Goal: Task Accomplishment & Management: Manage account settings

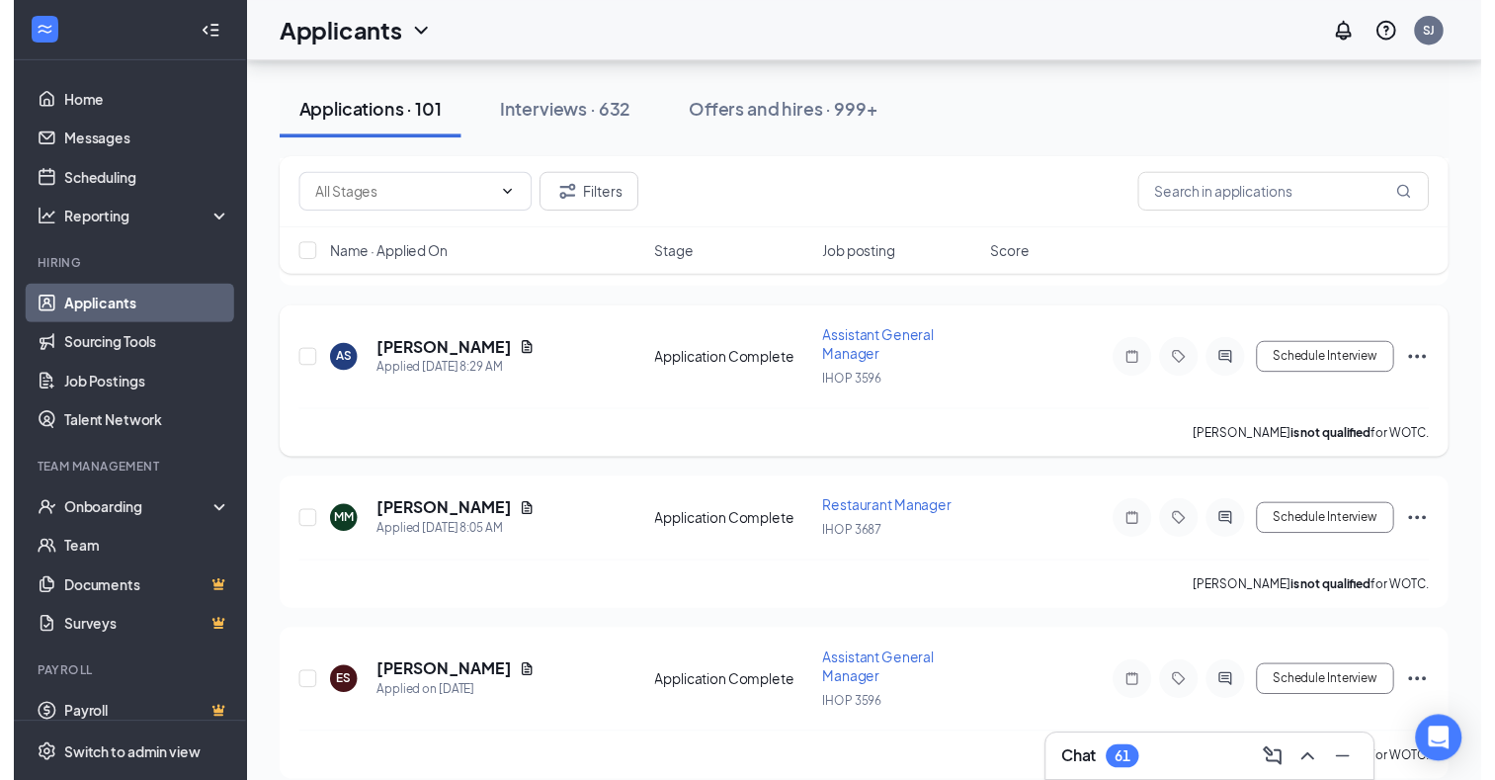
scroll to position [395, 0]
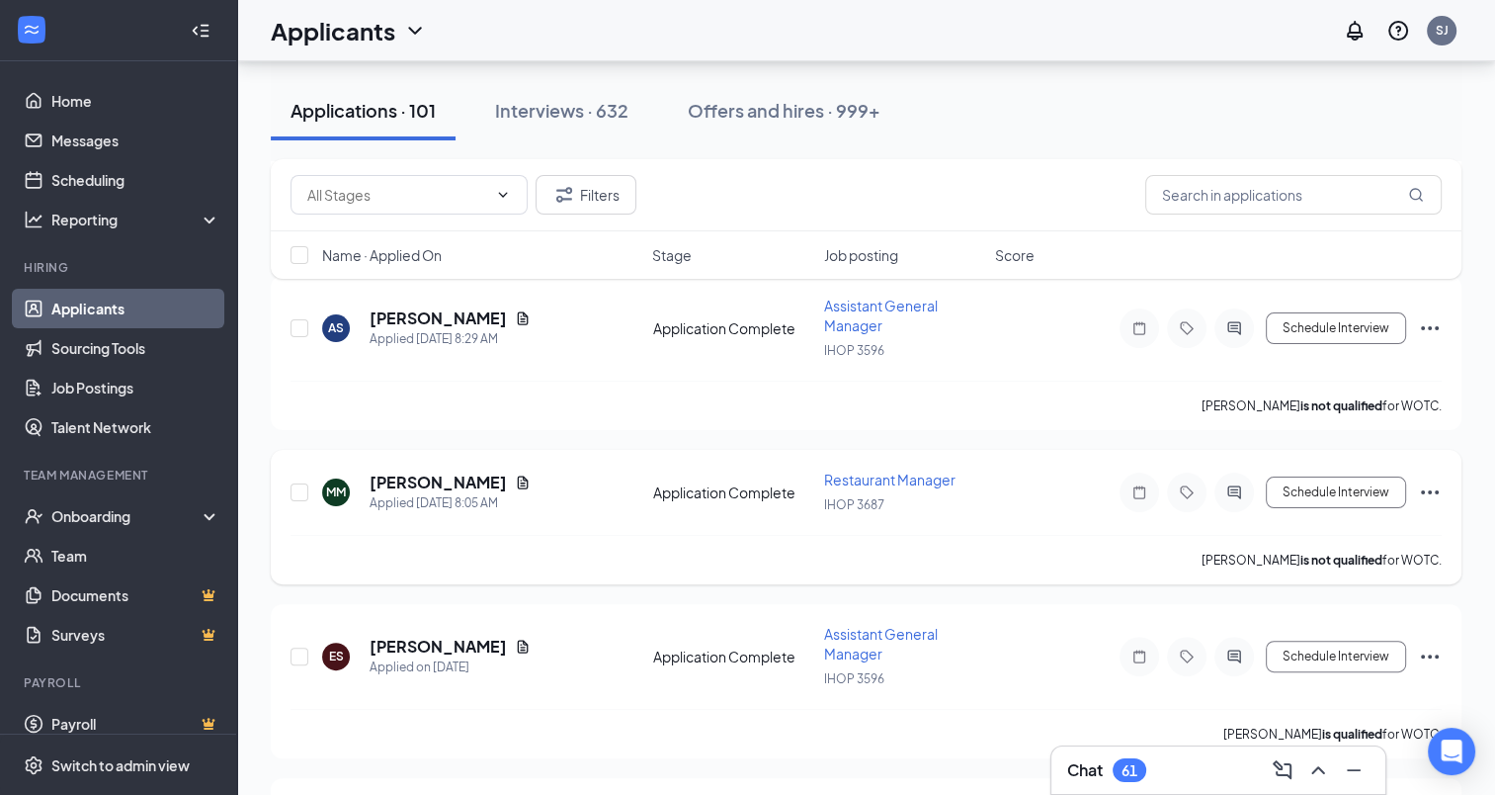
click at [508, 479] on div "MM [PERSON_NAME] Applied [DATE] 8:05 AM" at bounding box center [481, 492] width 319 height 42
click at [515, 475] on icon "Document" at bounding box center [523, 482] width 16 height 16
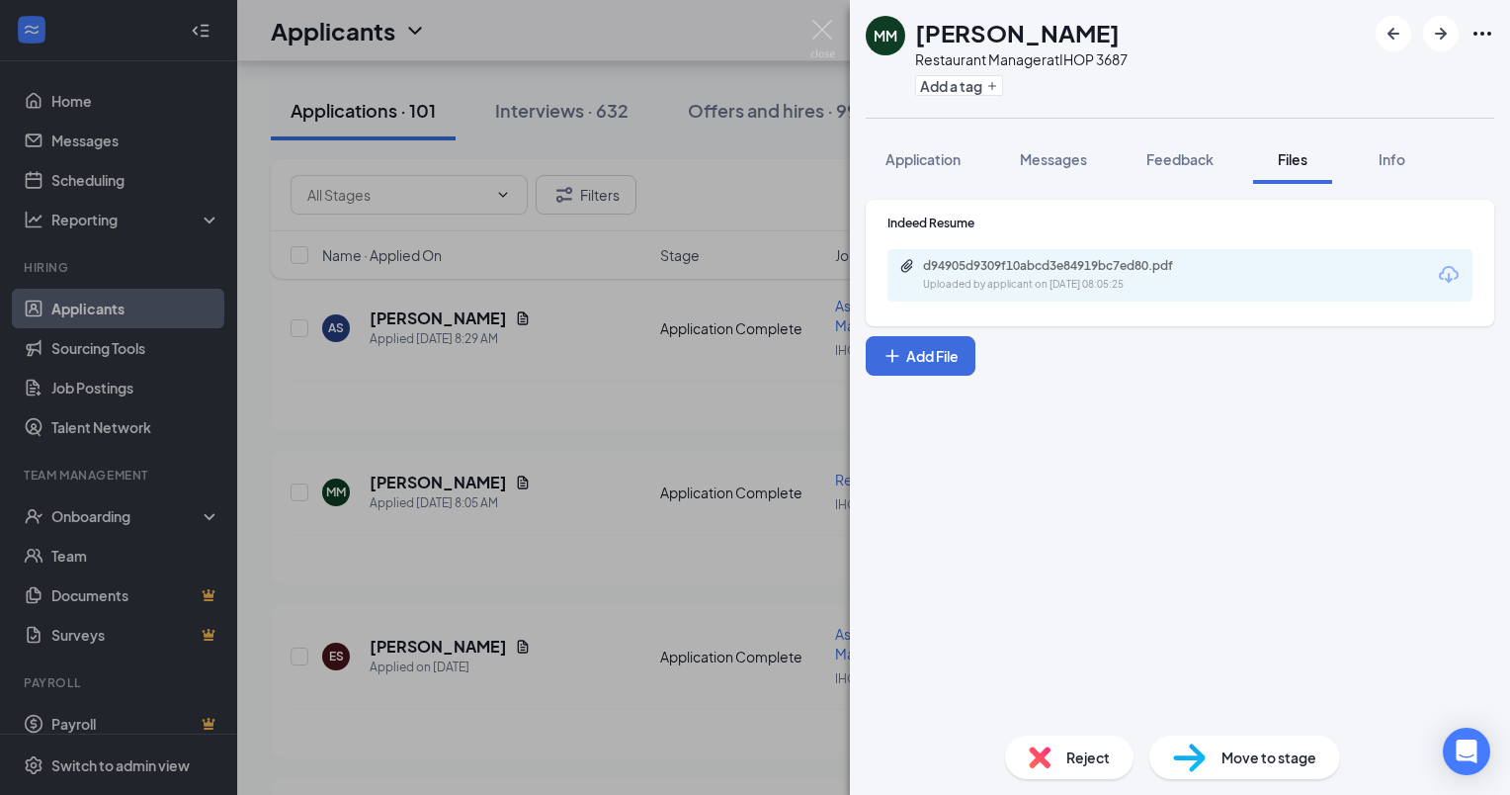
click at [1233, 285] on div "d94905d9309f10abcd3e84919bc7ed80.pdf Uploaded by applicant on [DATE] 08:05:25" at bounding box center [1179, 275] width 585 height 52
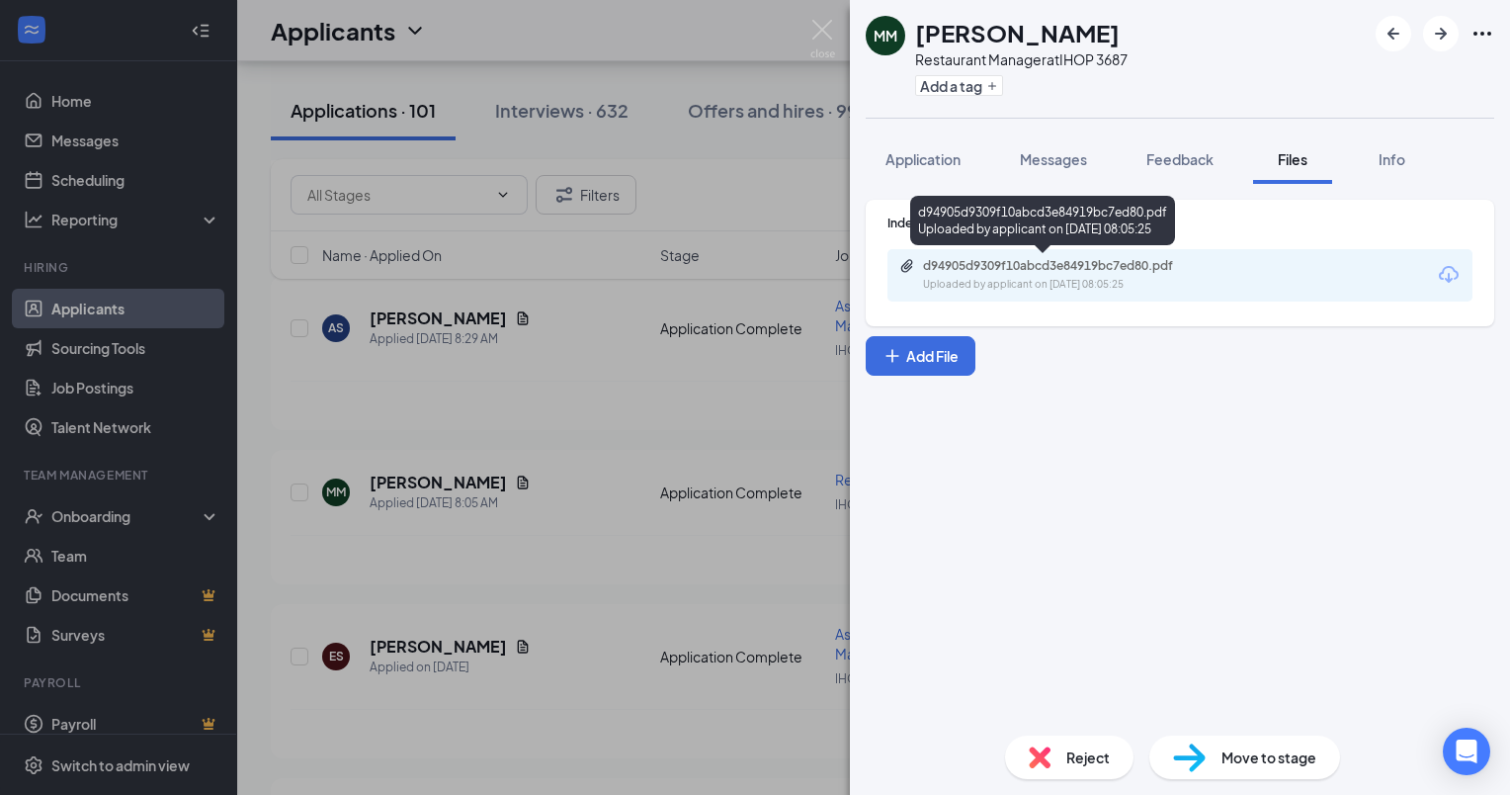
click at [1165, 279] on div "Uploaded by applicant on [DATE] 08:05:25" at bounding box center [1071, 285] width 296 height 16
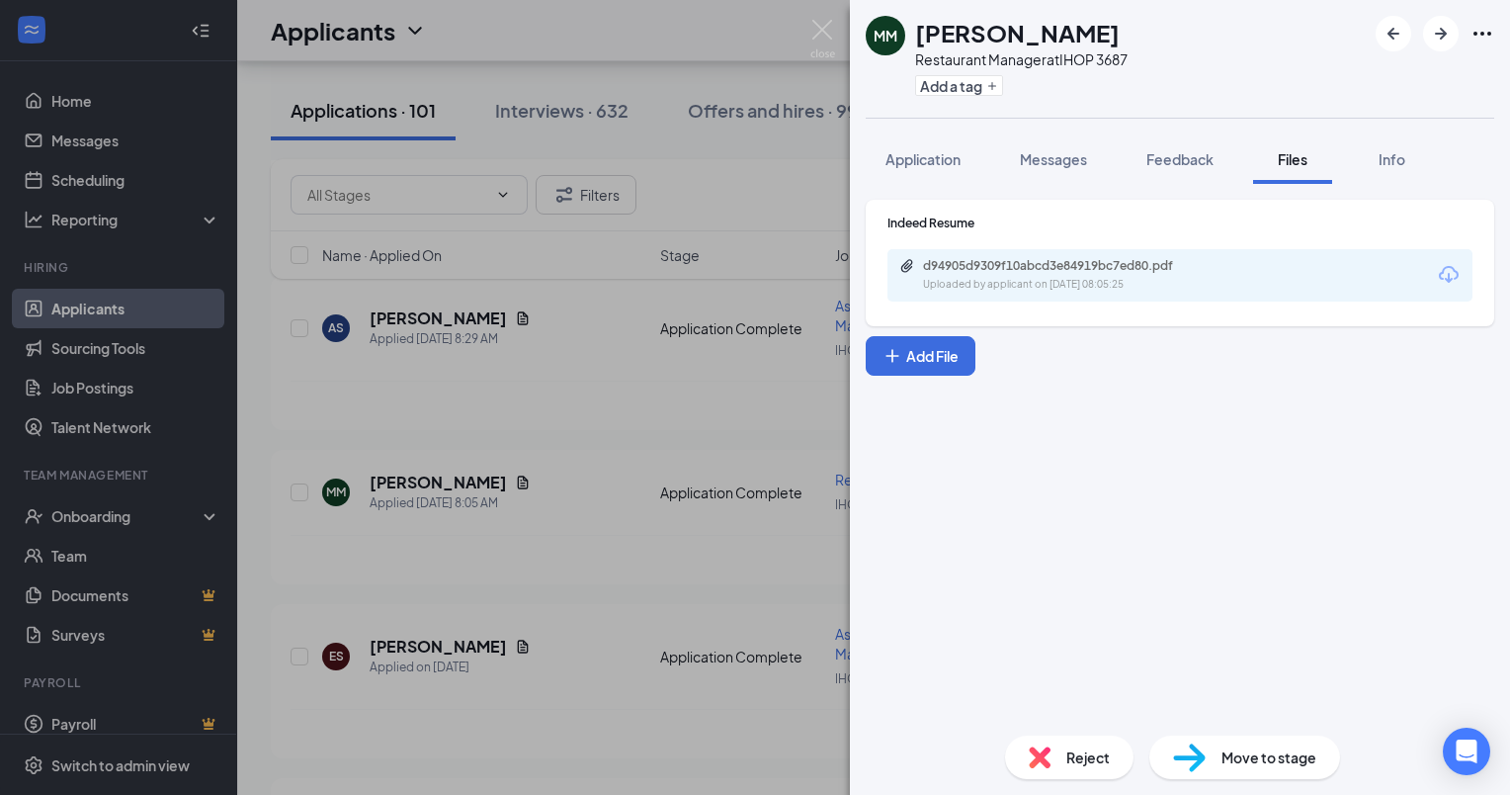
click at [1059, 751] on div "Reject" at bounding box center [1069, 756] width 128 height 43
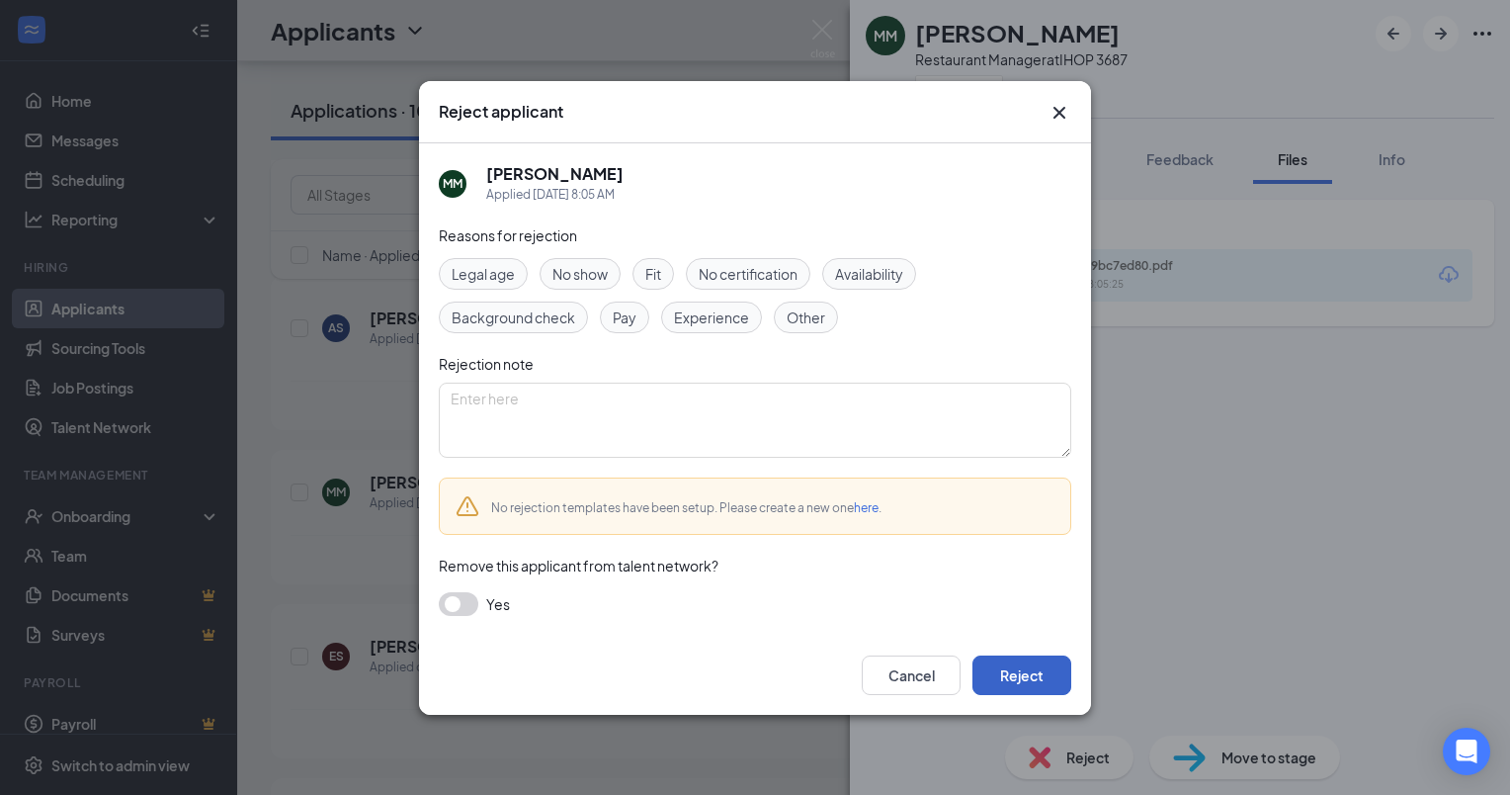
click at [994, 664] on button "Reject" at bounding box center [1021, 675] width 99 height 40
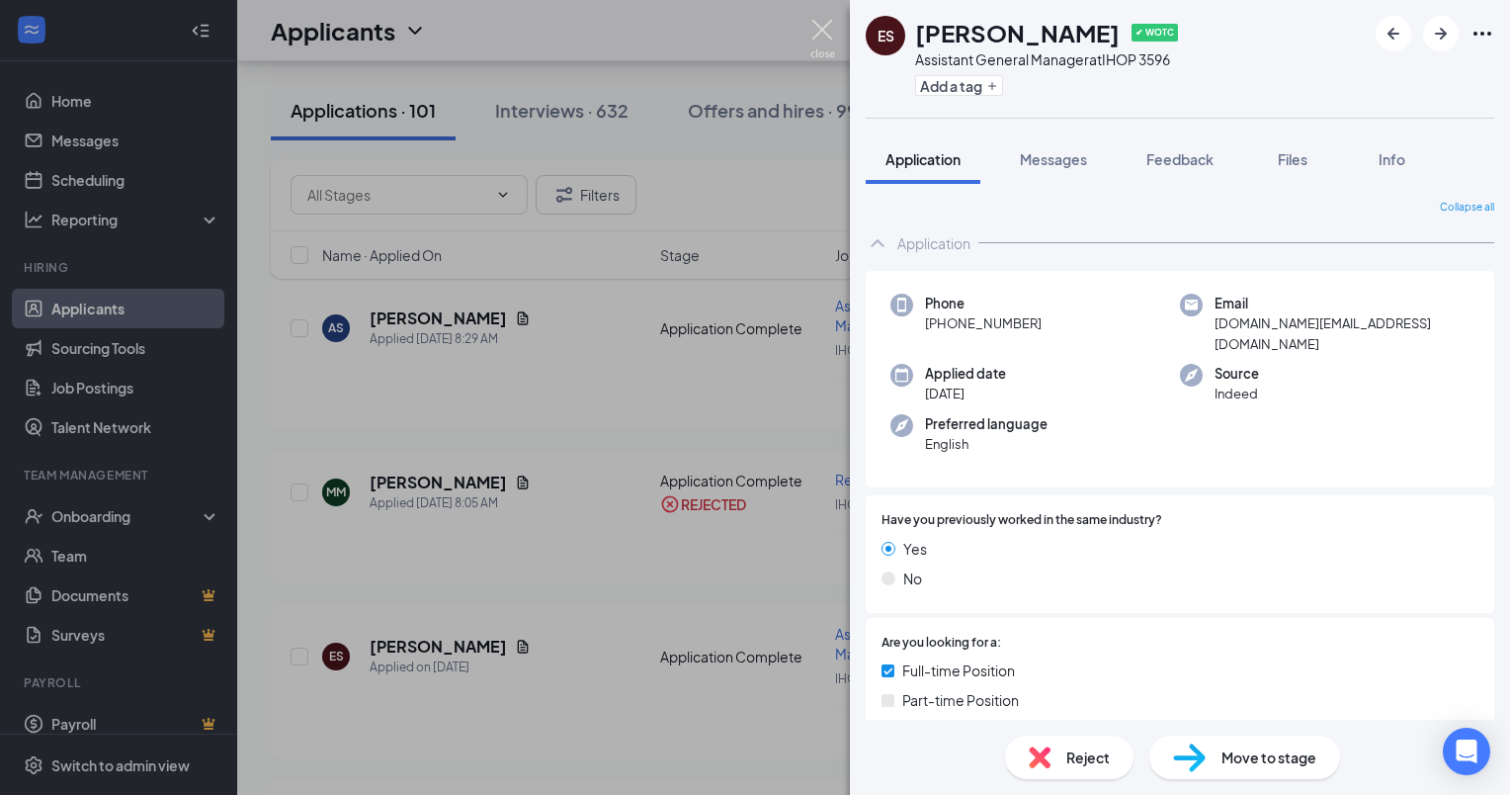
click at [817, 30] on img at bounding box center [822, 39] width 25 height 39
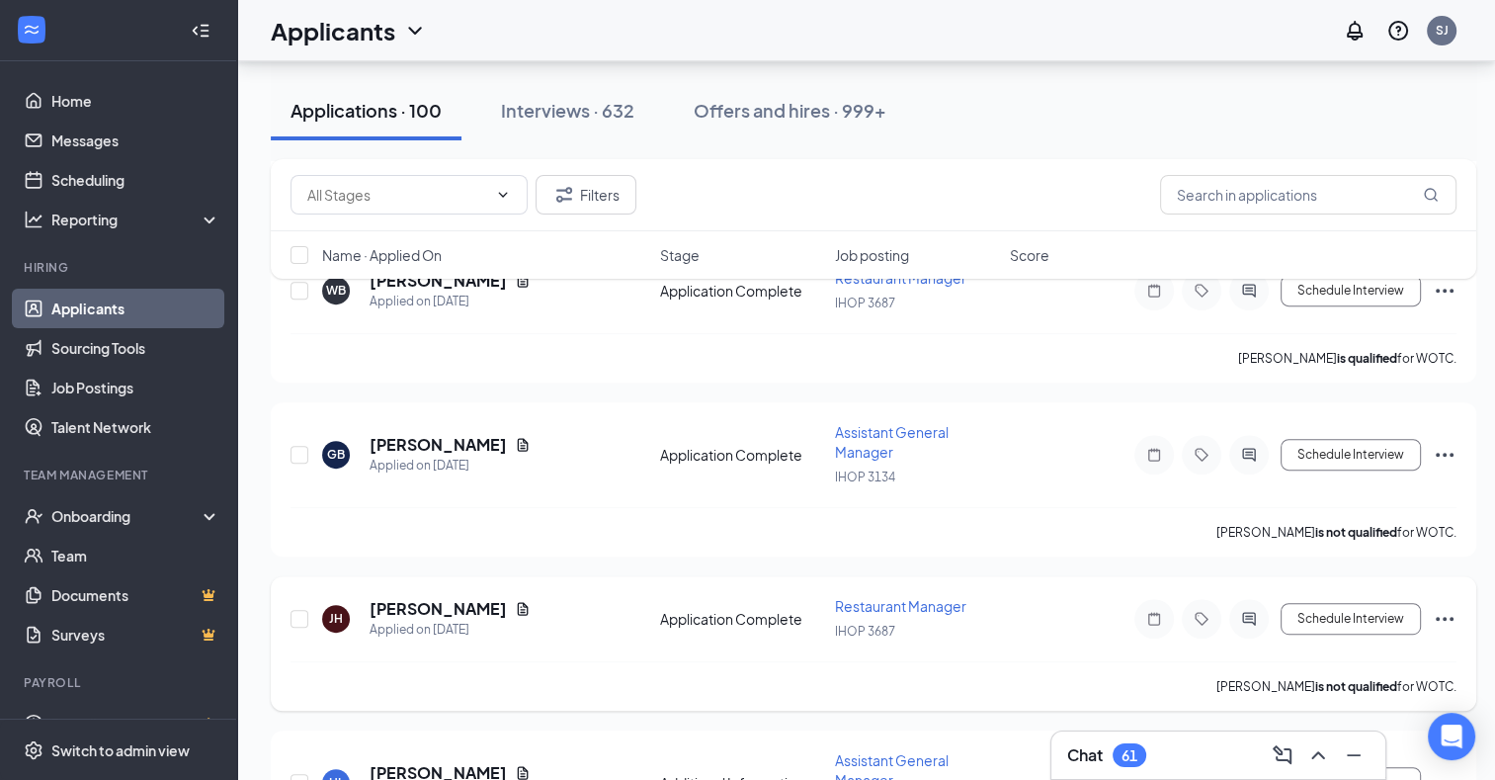
scroll to position [791, 0]
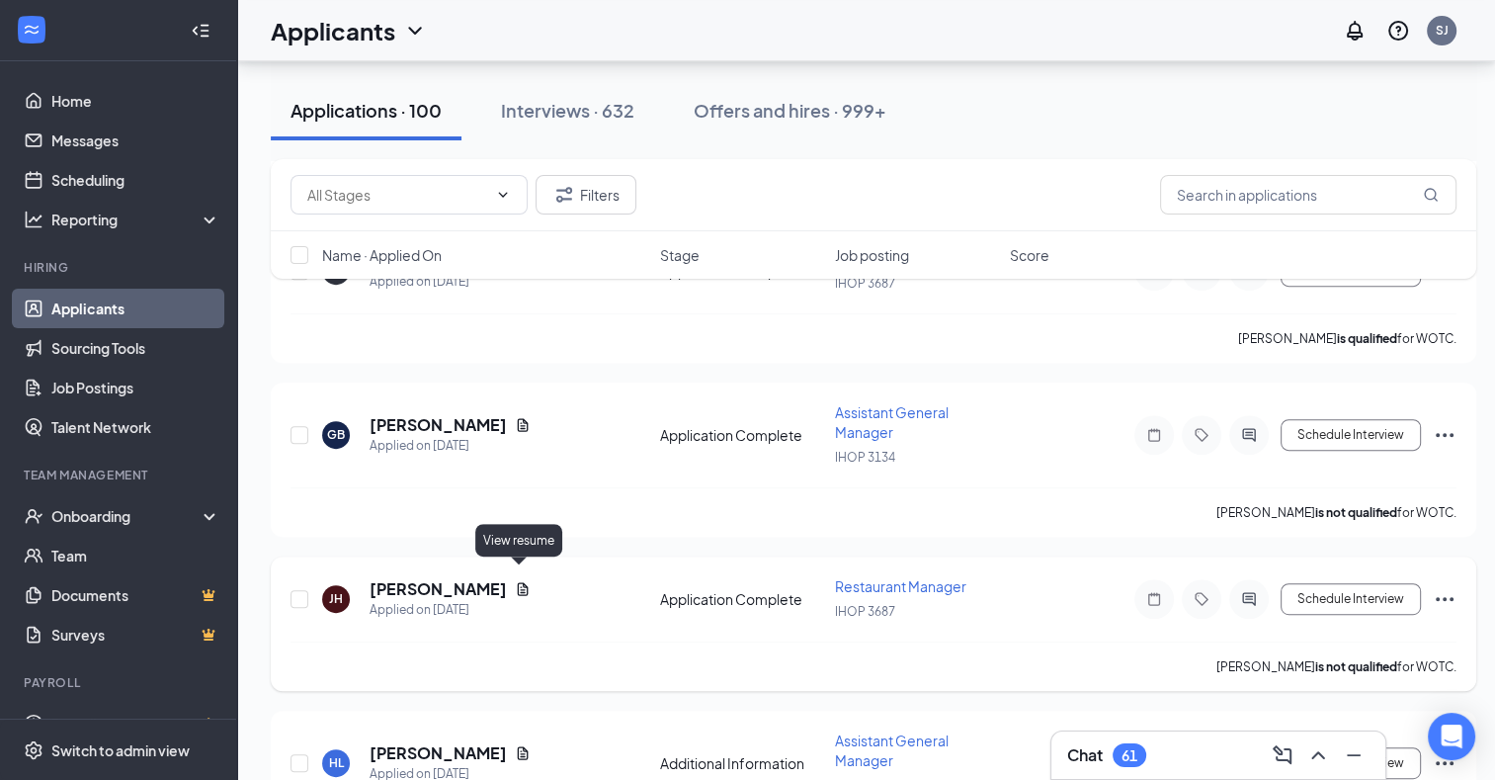
click at [523, 582] on icon "Document" at bounding box center [523, 588] width 11 height 13
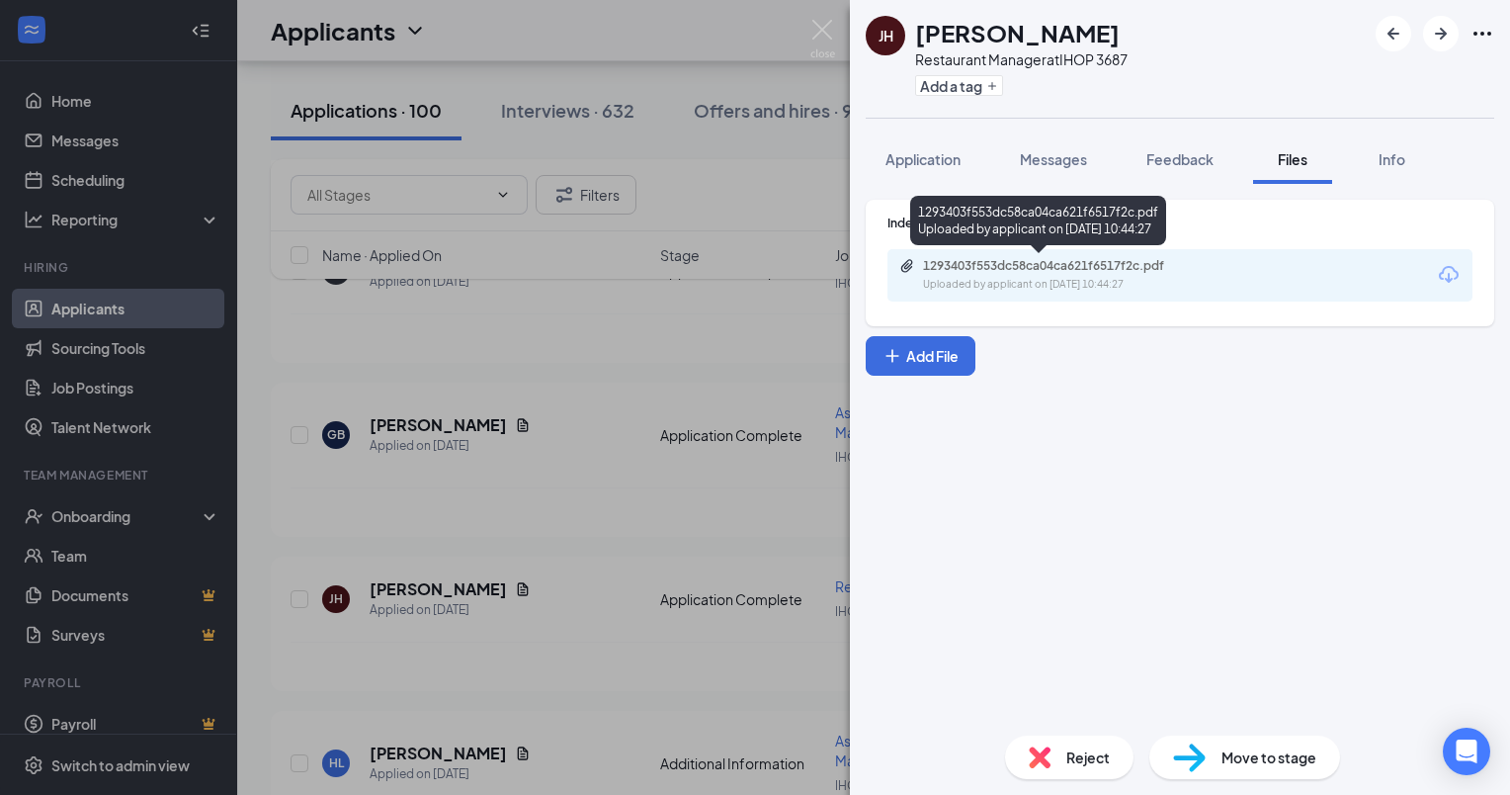
click at [1102, 265] on div "1293403f553dc58ca04ca621f6517f2c.pdf" at bounding box center [1061, 266] width 277 height 16
click at [1083, 281] on div "Uploaded by applicant on [DATE] 10:44:27" at bounding box center [1071, 285] width 296 height 16
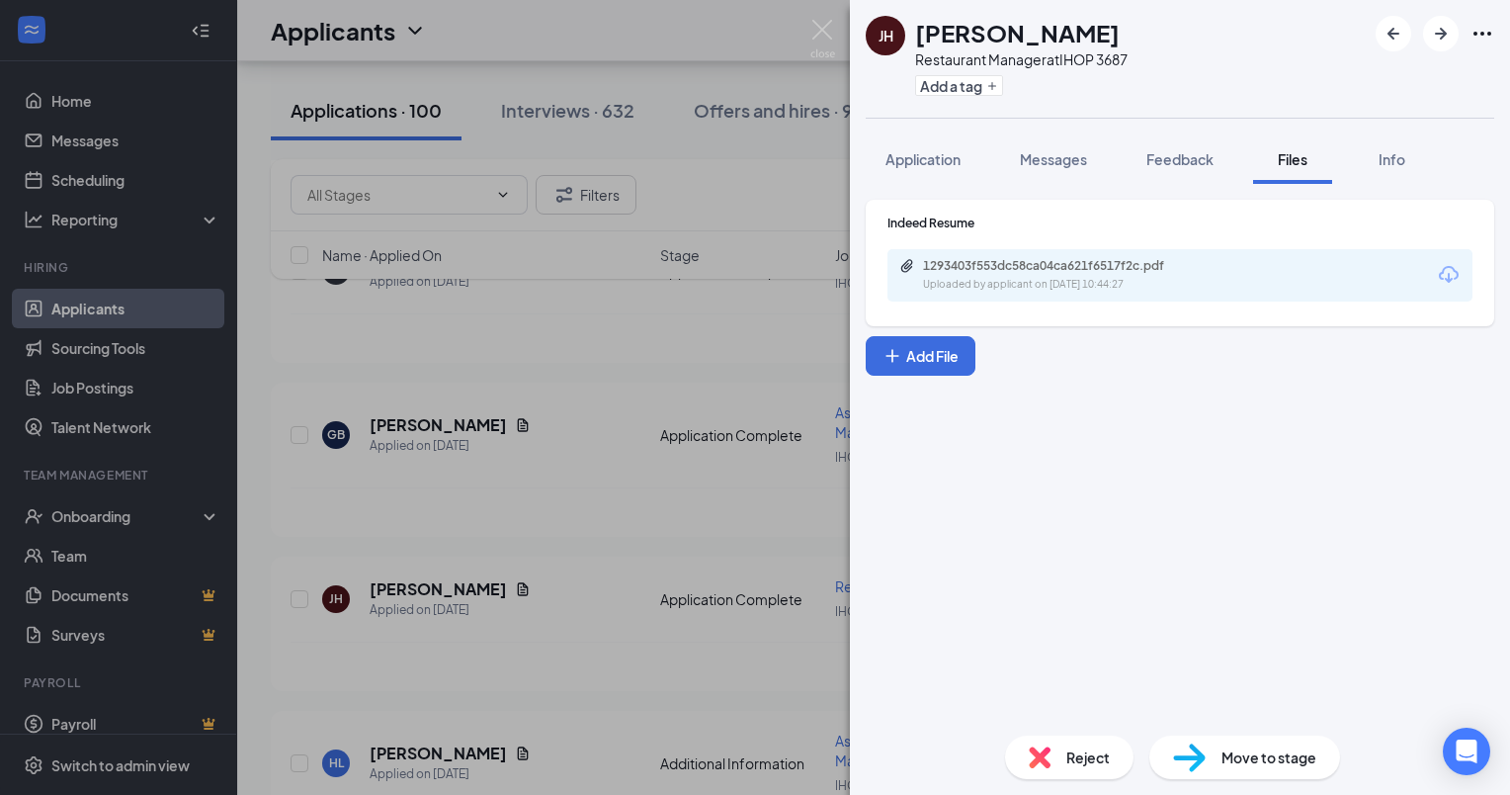
click at [1092, 755] on span "Reject" at bounding box center [1087, 757] width 43 height 22
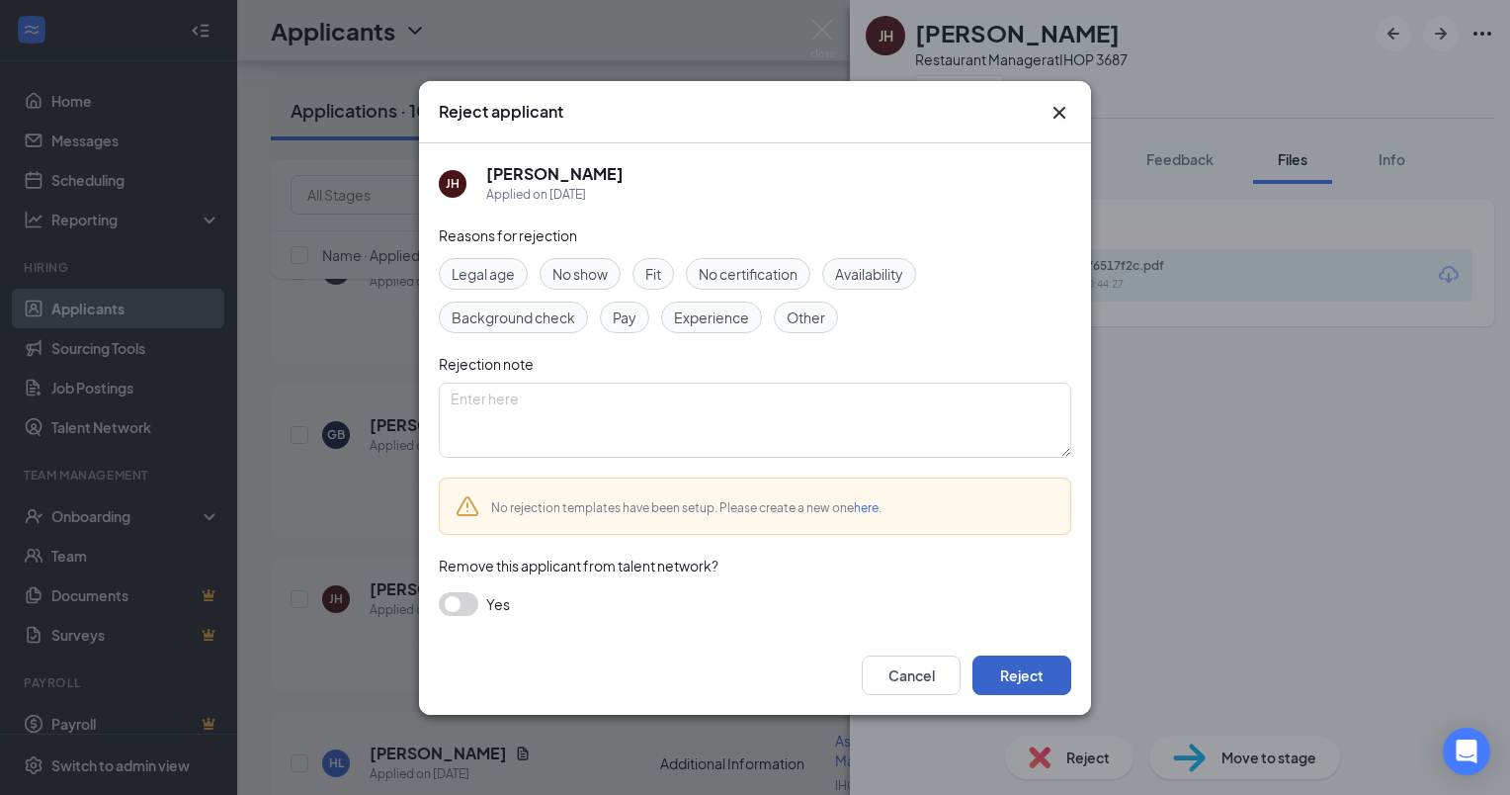
click at [1025, 685] on button "Reject" at bounding box center [1021, 675] width 99 height 40
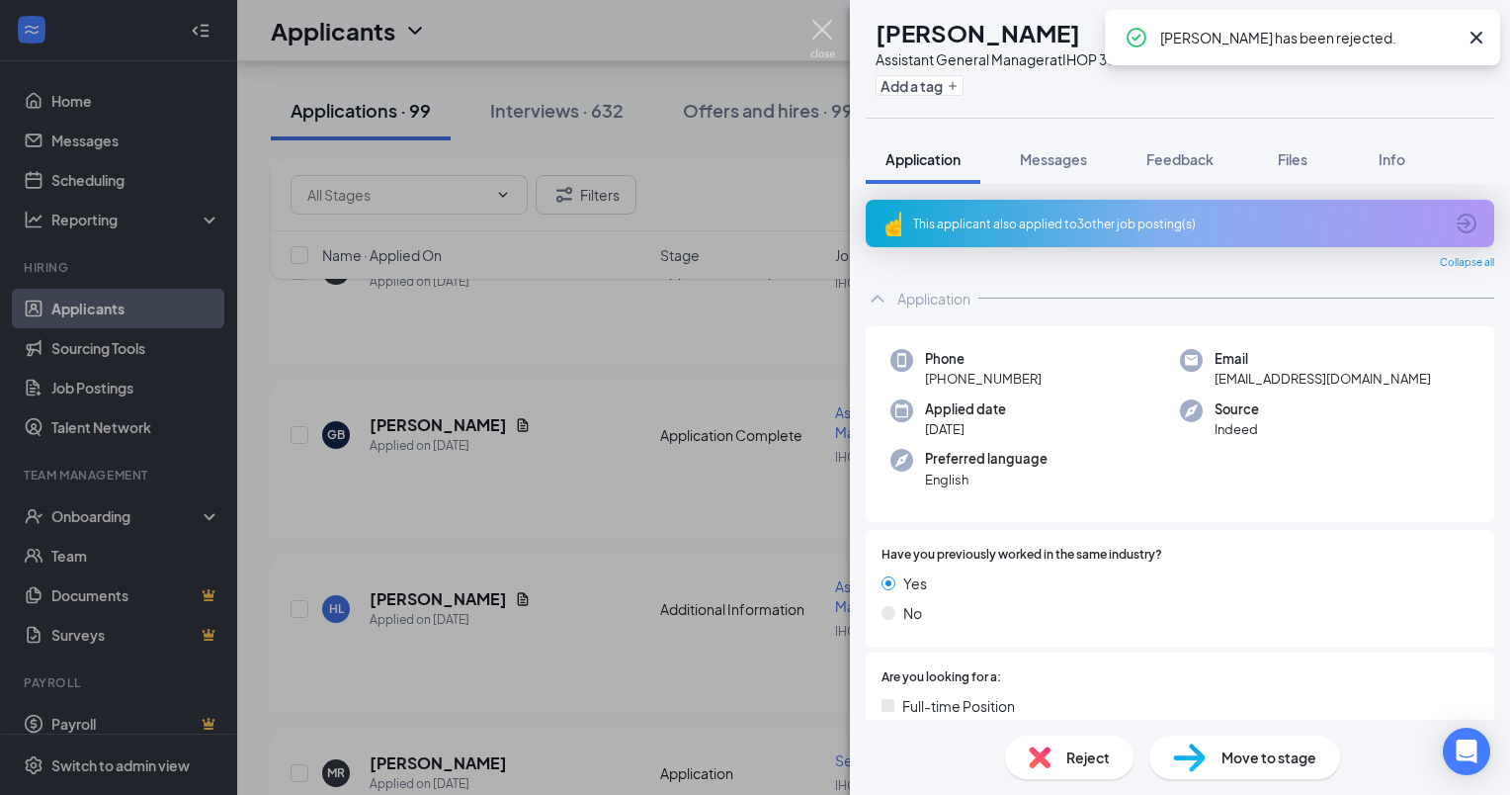
drag, startPoint x: 820, startPoint y: 26, endPoint x: 803, endPoint y: 51, distance: 30.7
click at [821, 28] on img at bounding box center [822, 39] width 25 height 39
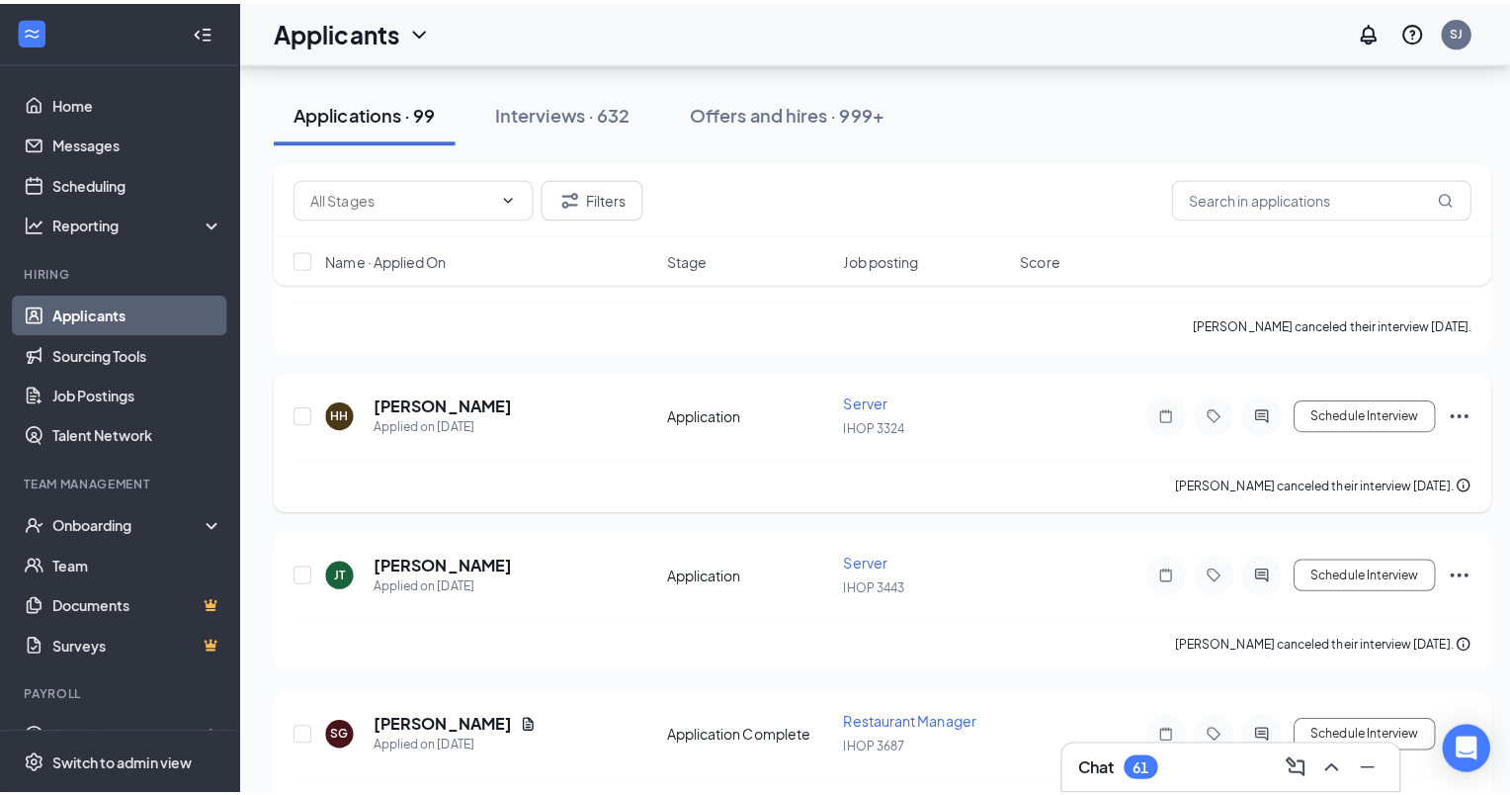
scroll to position [2075, 0]
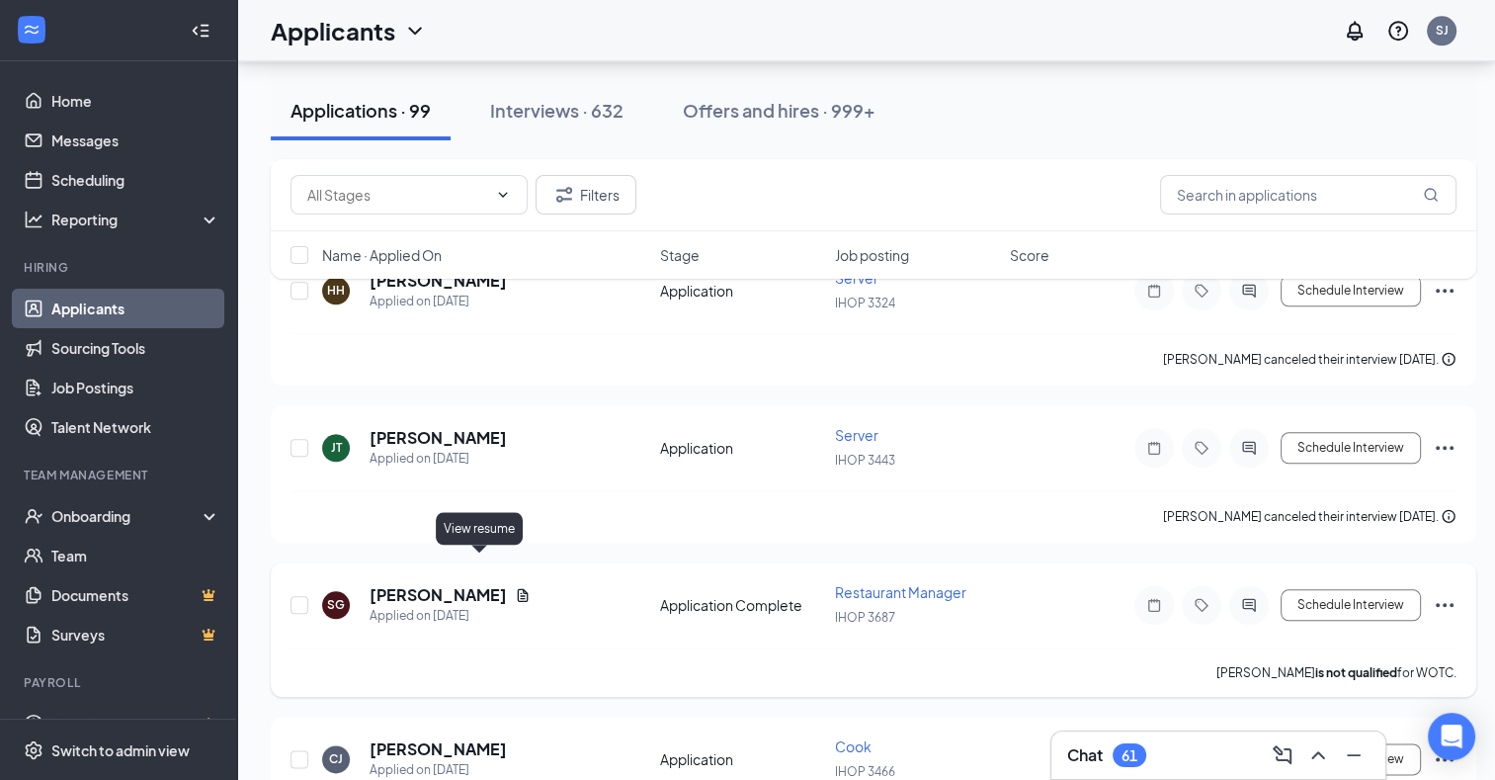
click at [518, 588] on icon "Document" at bounding box center [523, 594] width 11 height 13
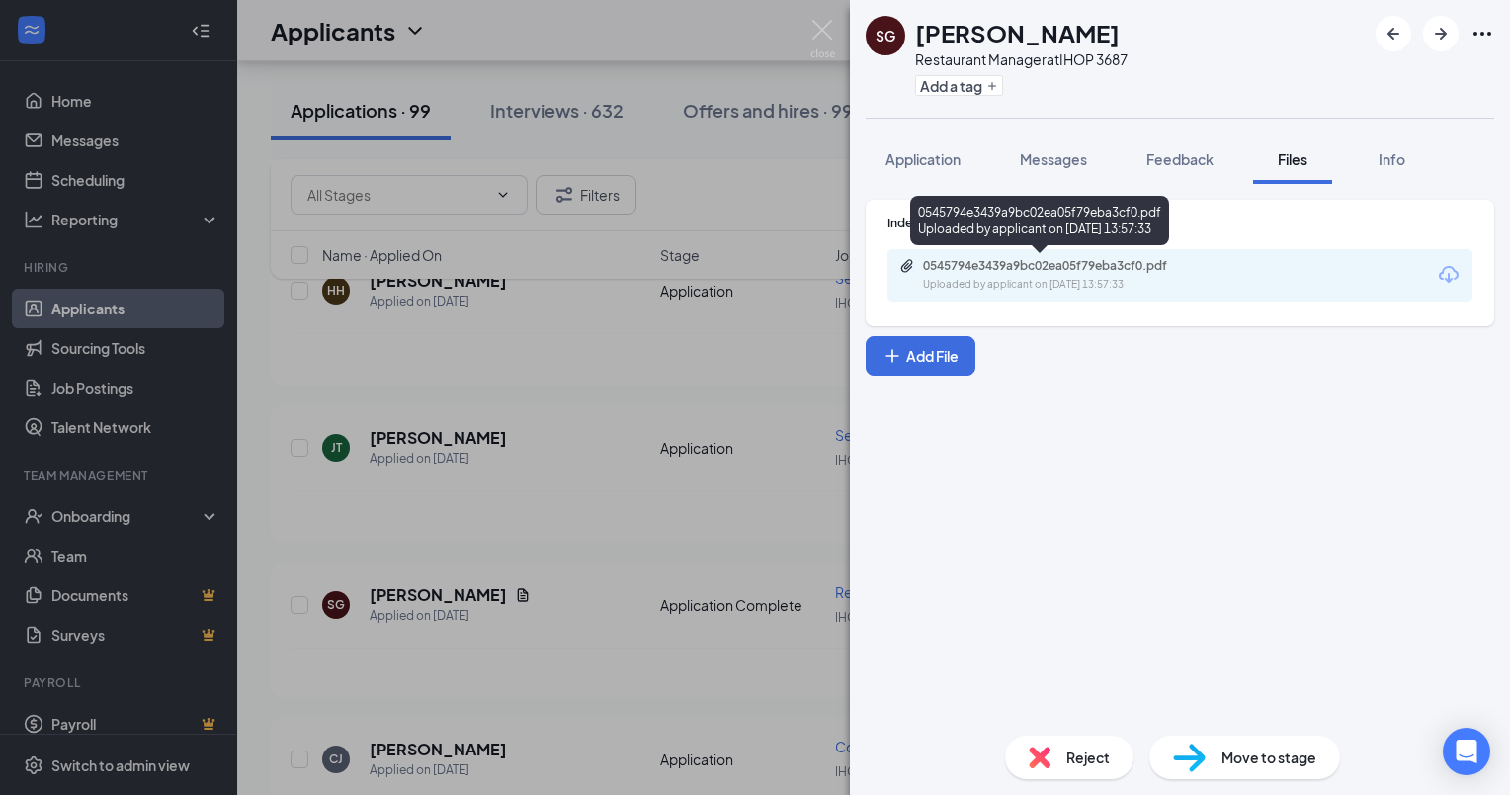
click at [1166, 277] on div "Uploaded by applicant on [DATE] 13:57:33" at bounding box center [1071, 285] width 296 height 16
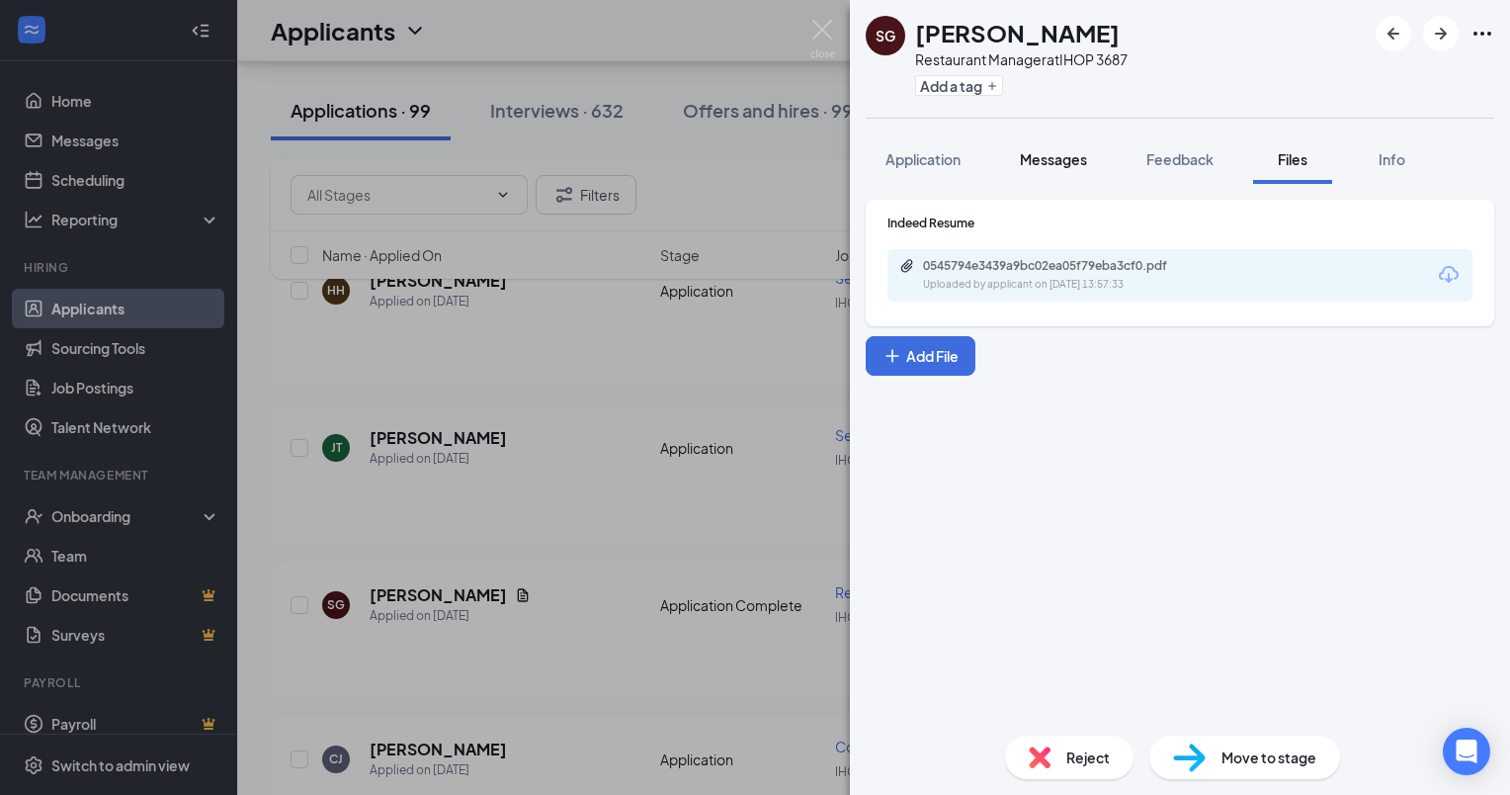
click at [1064, 155] on span "Messages" at bounding box center [1053, 159] width 67 height 18
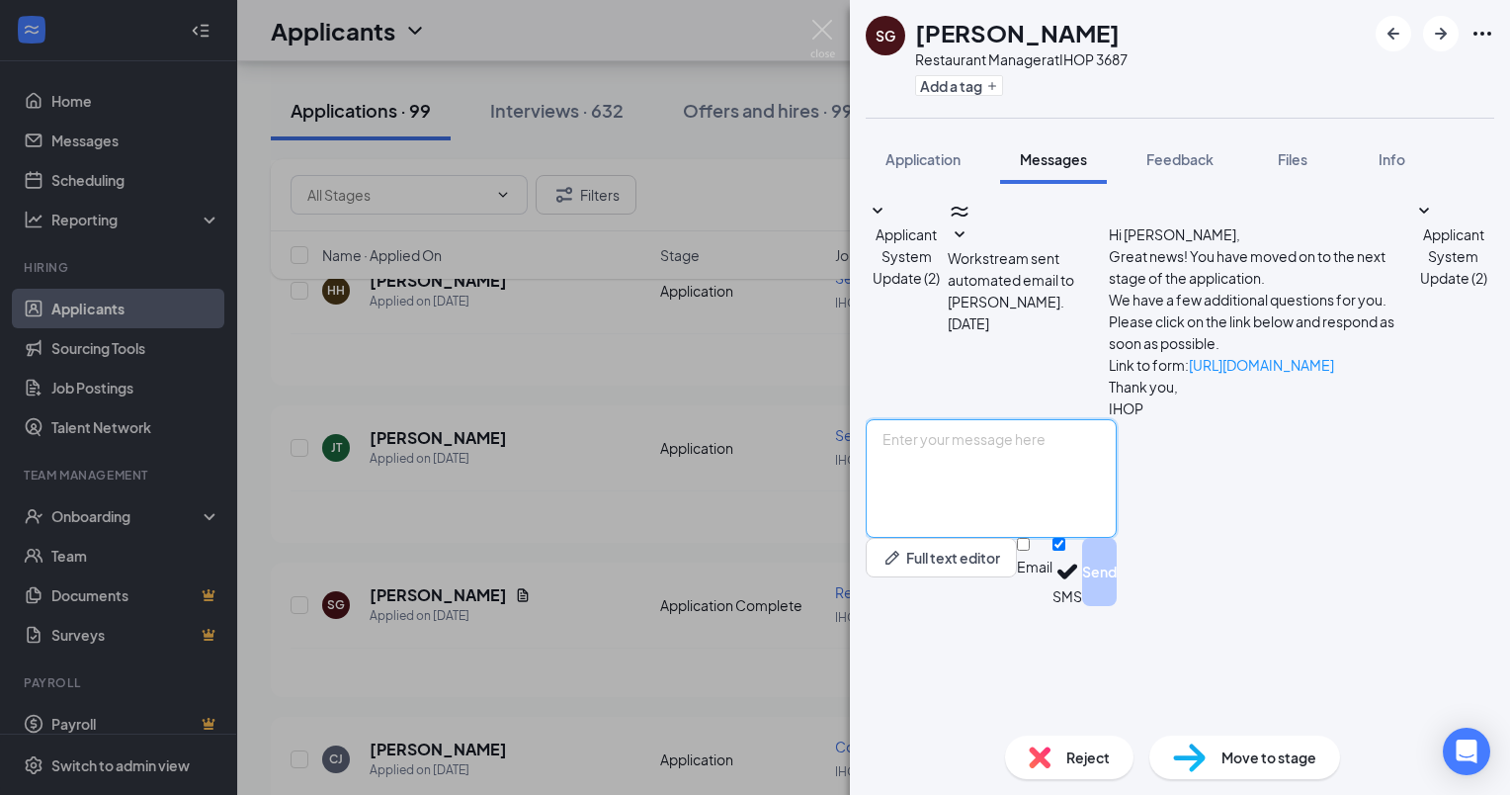
click at [1058, 538] on textarea at bounding box center [991, 478] width 251 height 119
type textarea "C"
type textarea "W"
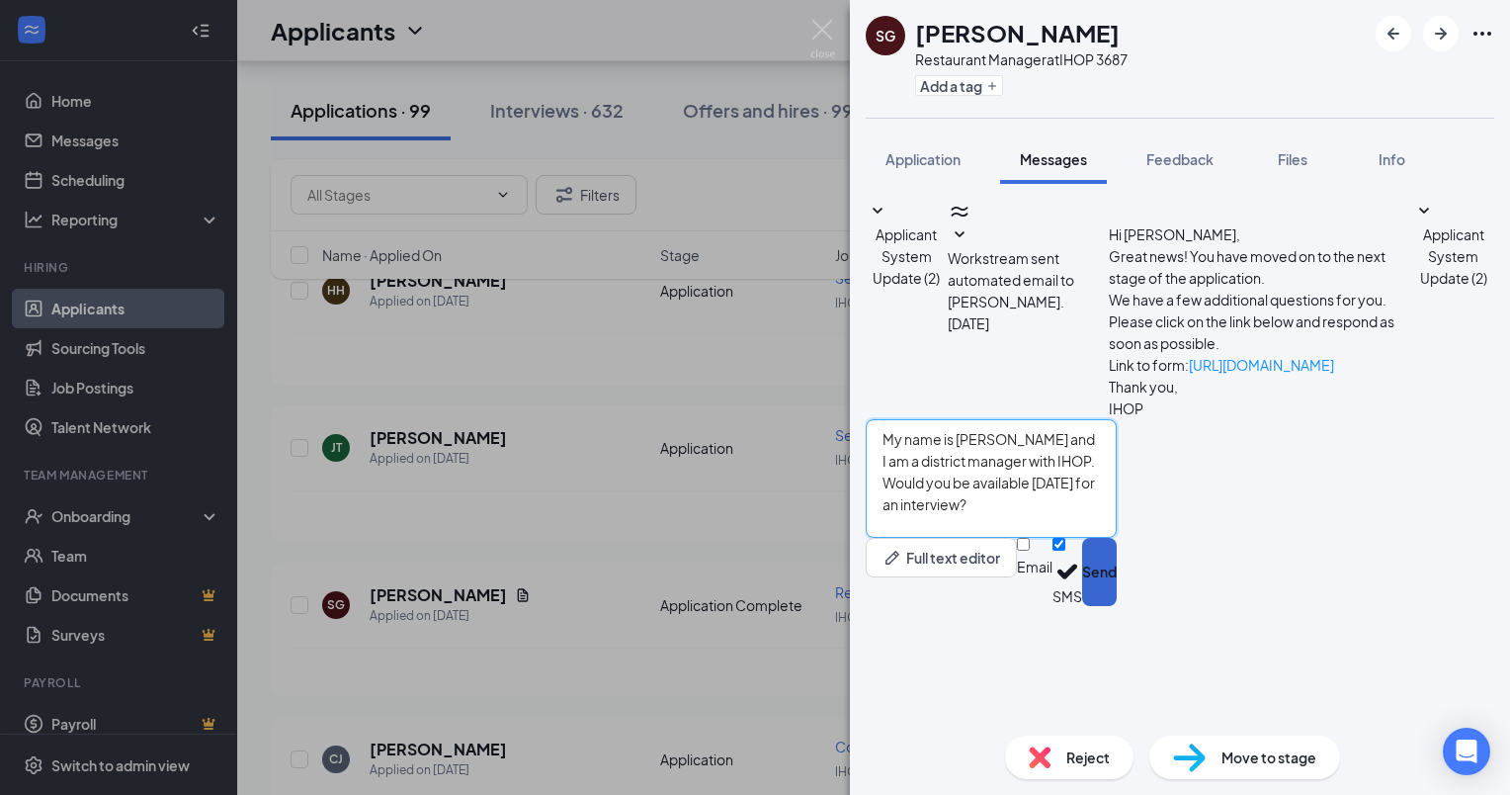
type textarea "My name is [PERSON_NAME] and I am a district manager with IHOP. Would you be av…"
click at [1117, 606] on button "Send" at bounding box center [1099, 572] width 35 height 68
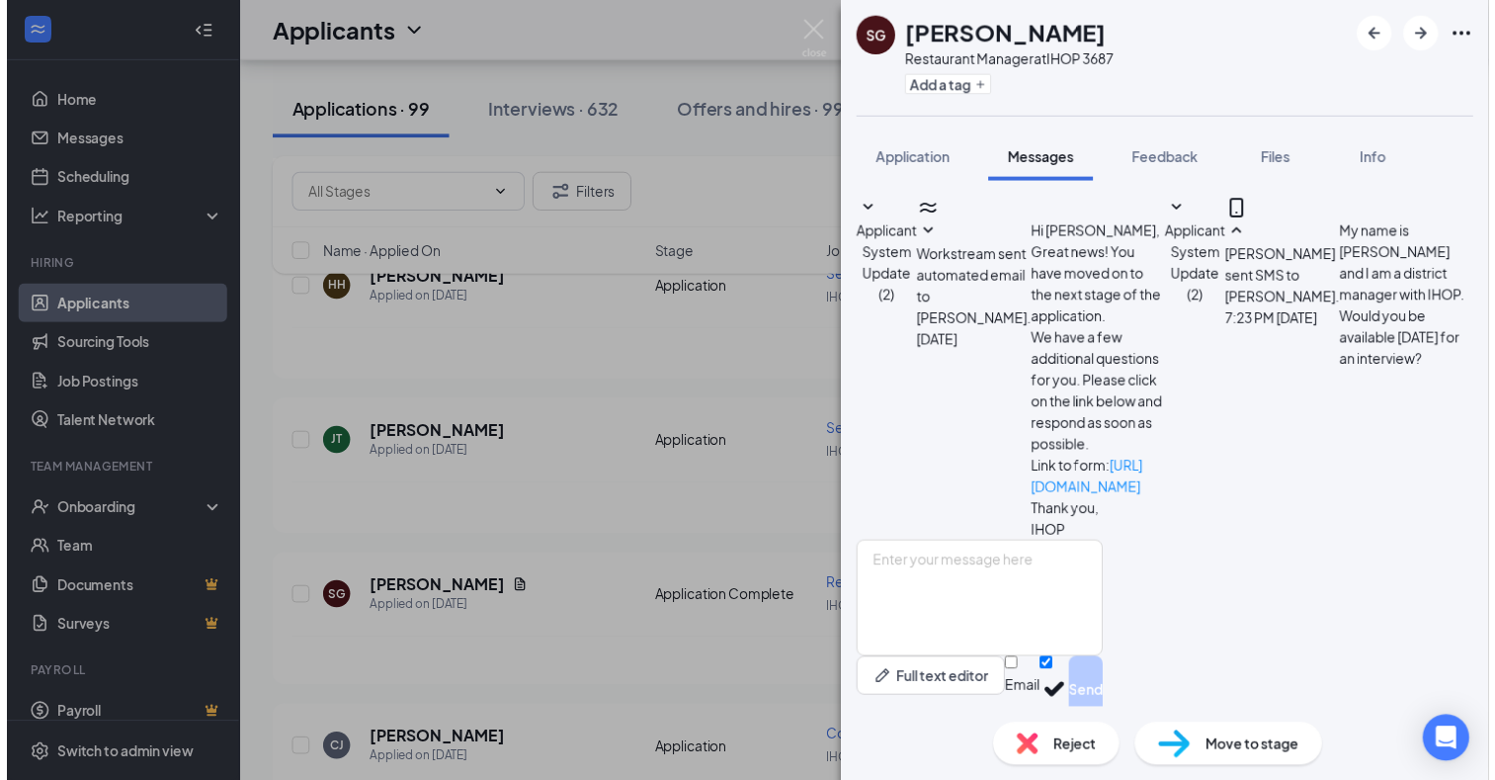
scroll to position [38, 0]
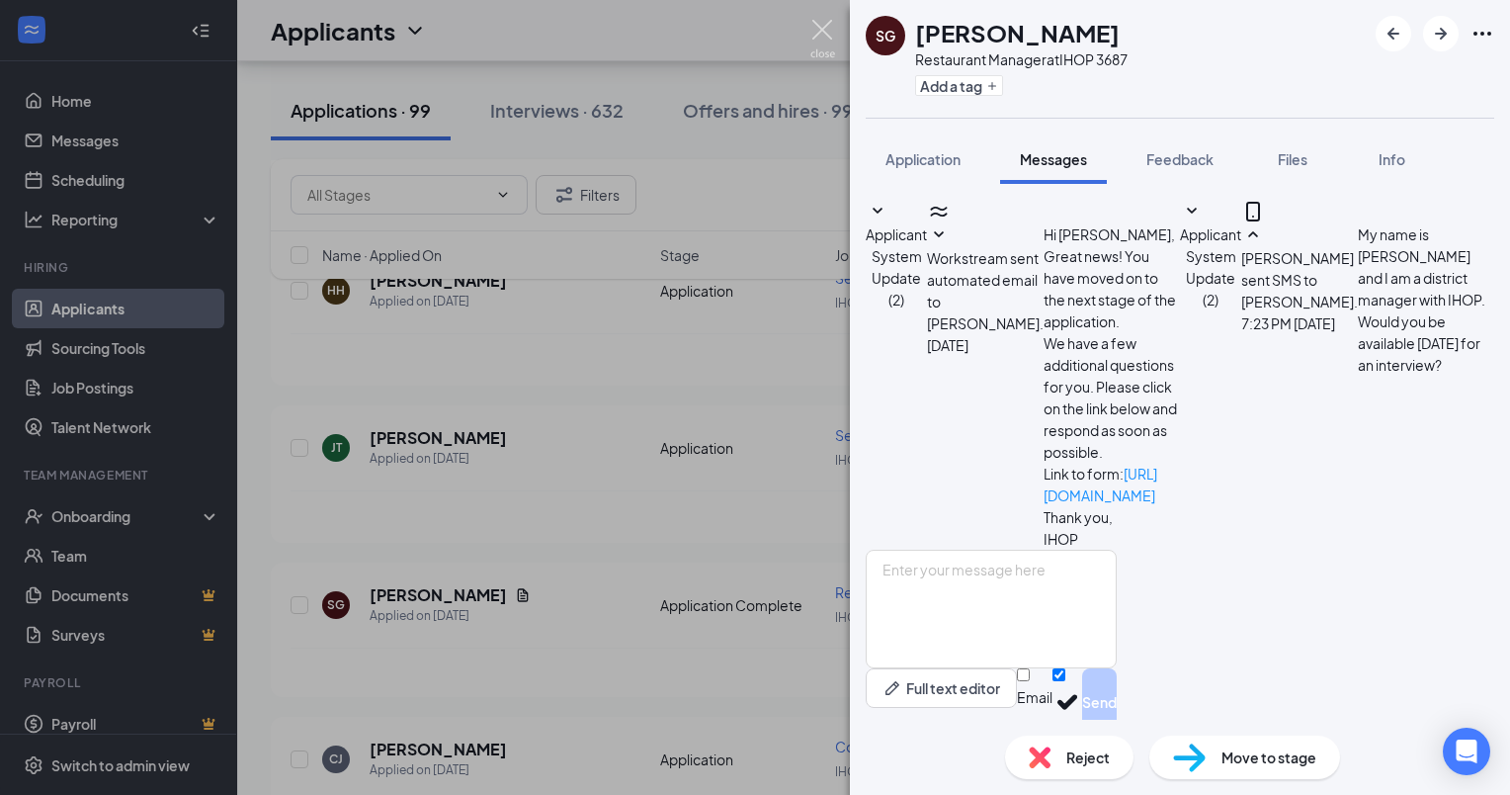
click at [823, 27] on img at bounding box center [822, 39] width 25 height 39
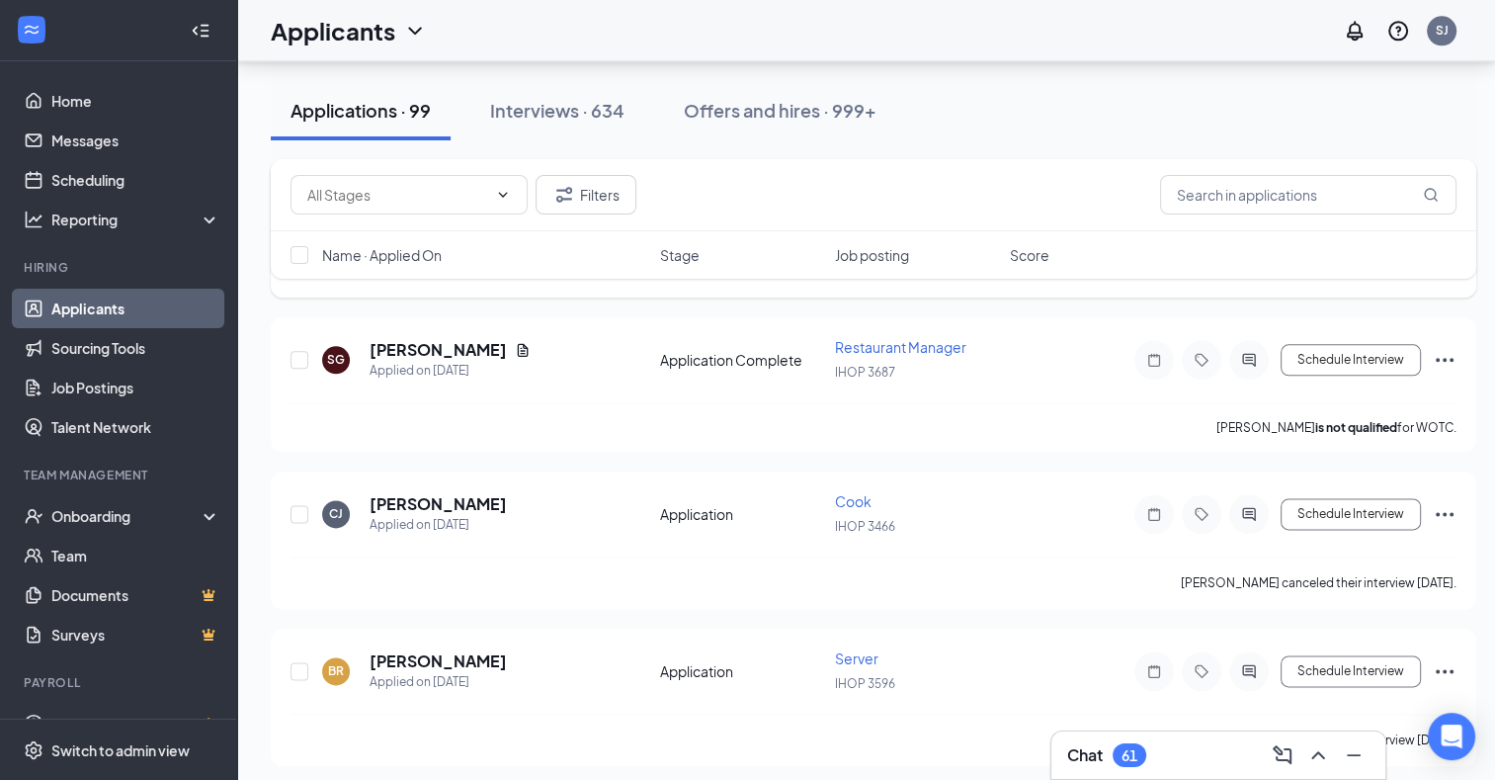
scroll to position [2075, 0]
